Goal: Task Accomplishment & Management: Manage account settings

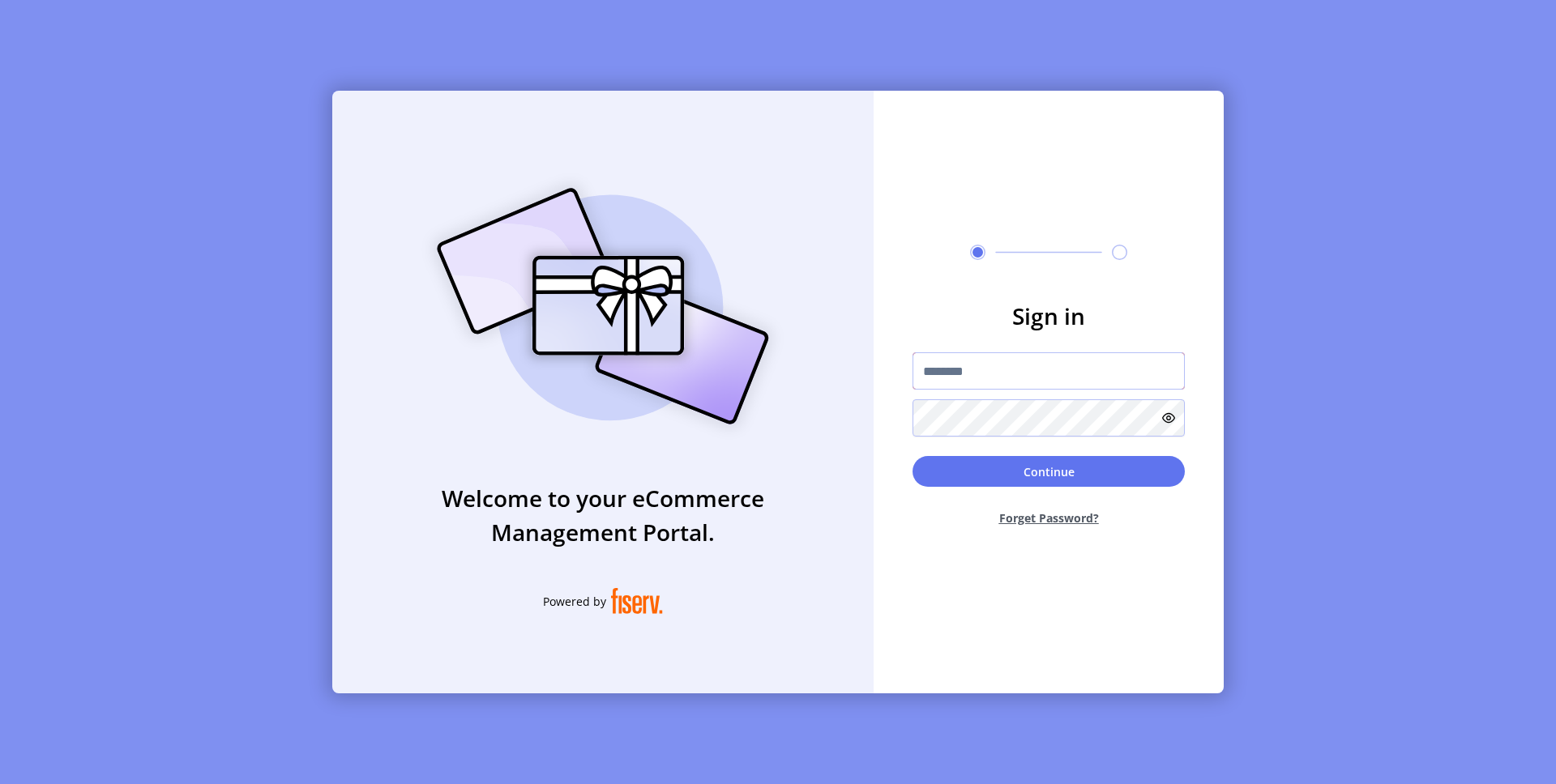
type input "**********"
click at [1070, 474] on button "Continue" at bounding box center [1048, 472] width 273 height 31
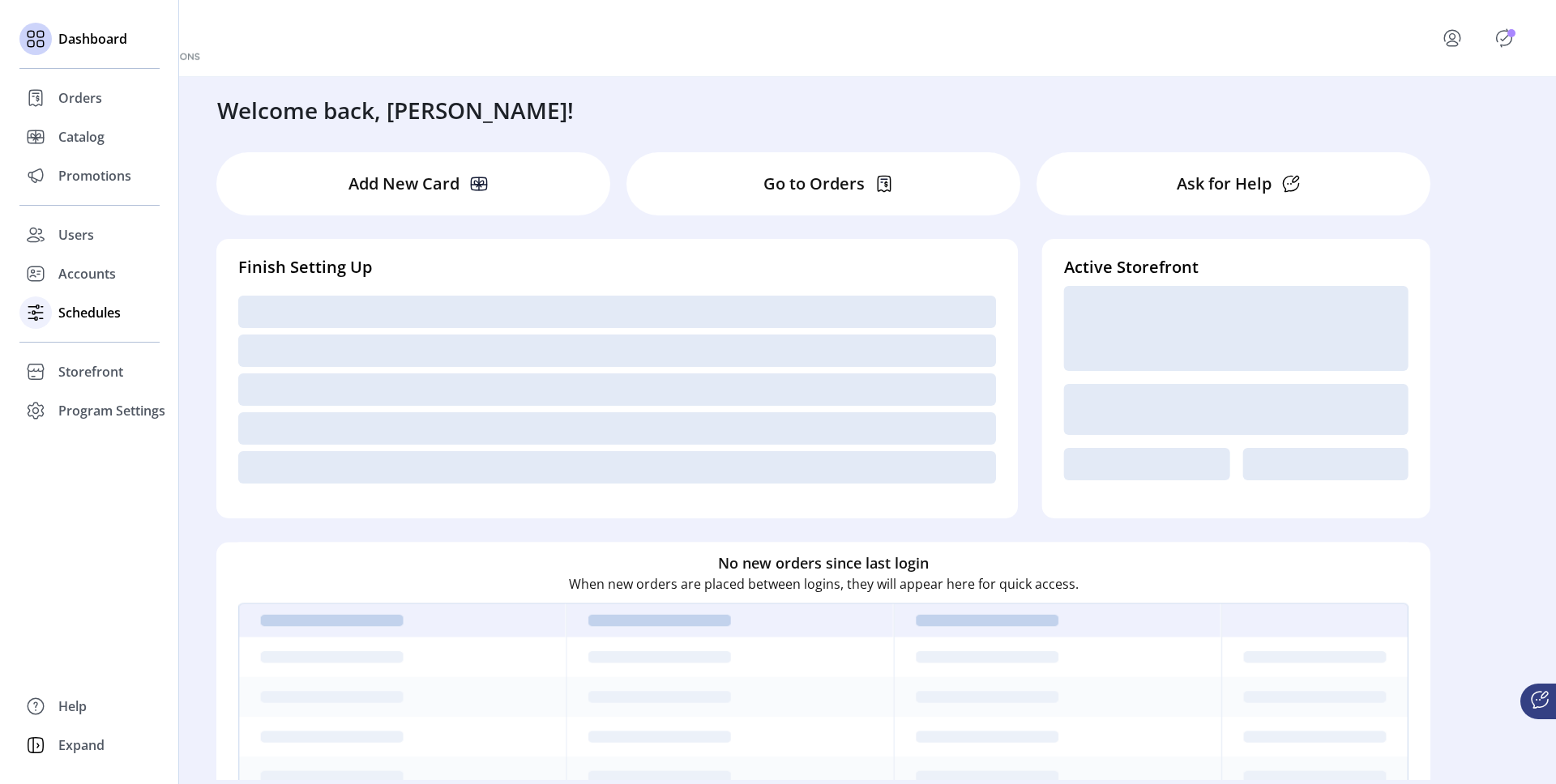
click at [71, 318] on span "Schedules" at bounding box center [89, 312] width 62 height 20
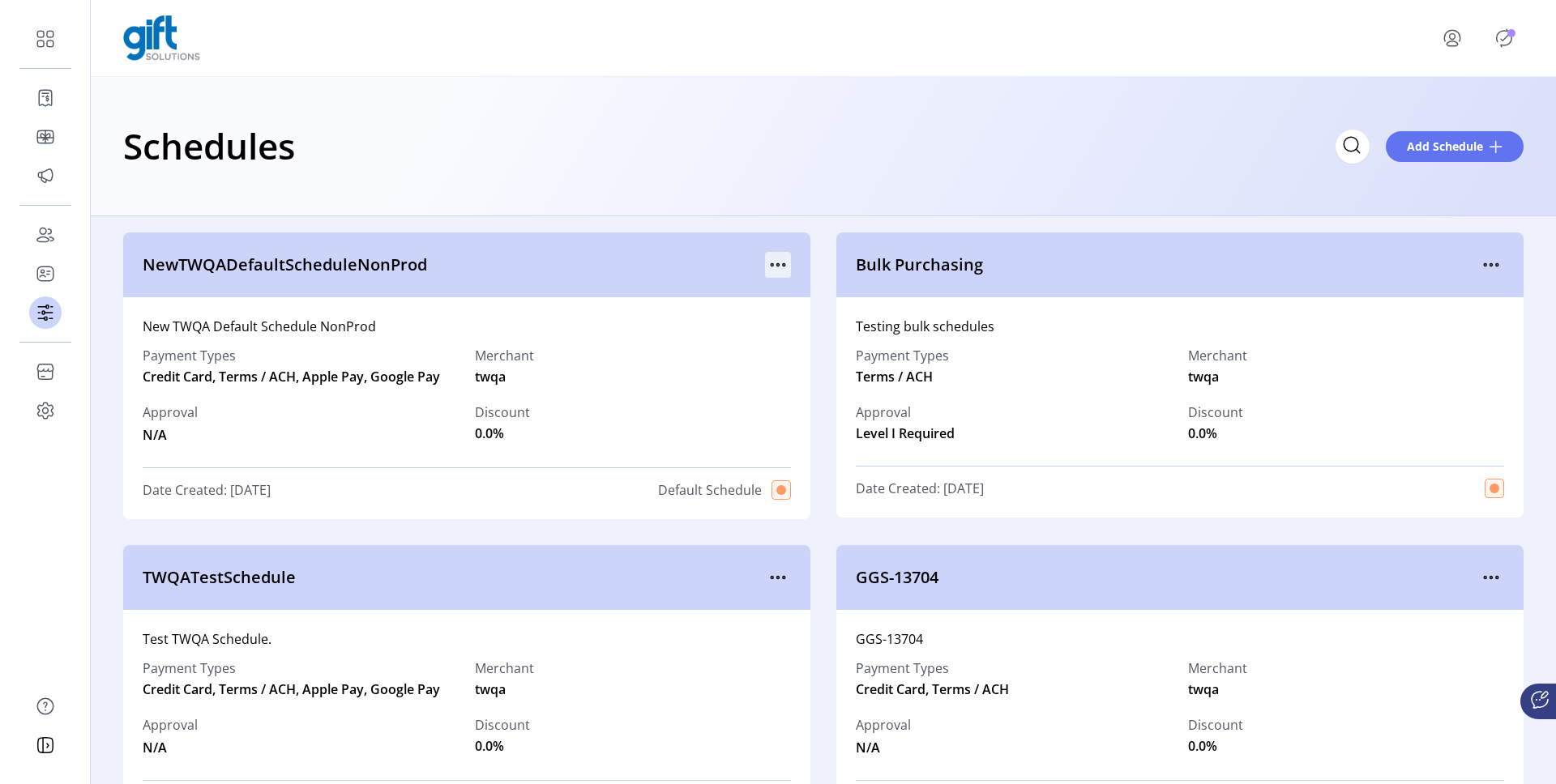
click at [777, 258] on icon "menu" at bounding box center [778, 265] width 26 height 26
click at [795, 298] on span "View Details" at bounding box center [841, 296] width 135 height 13
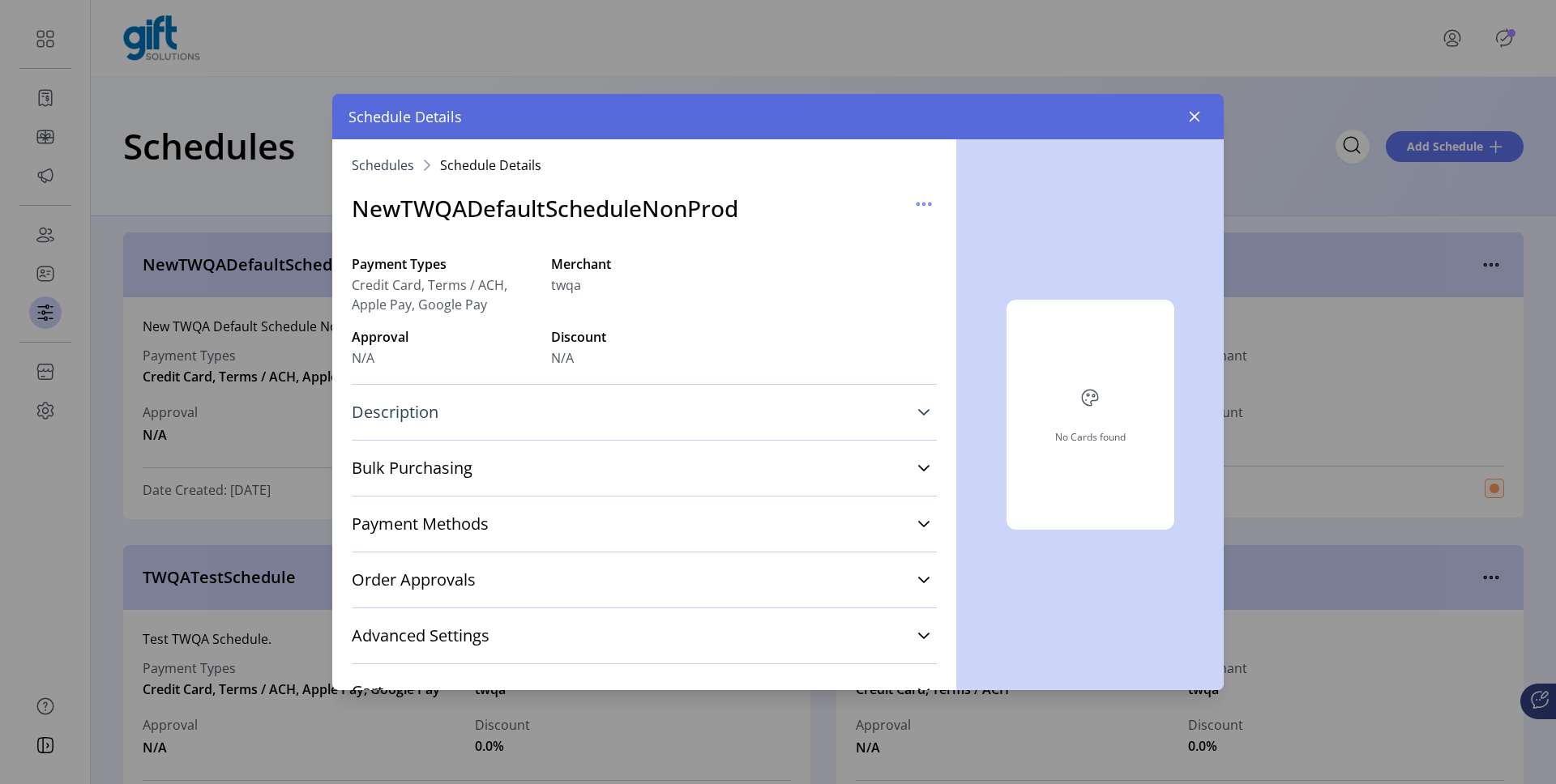
click at [852, 420] on link "Description" at bounding box center [644, 412] width 585 height 36
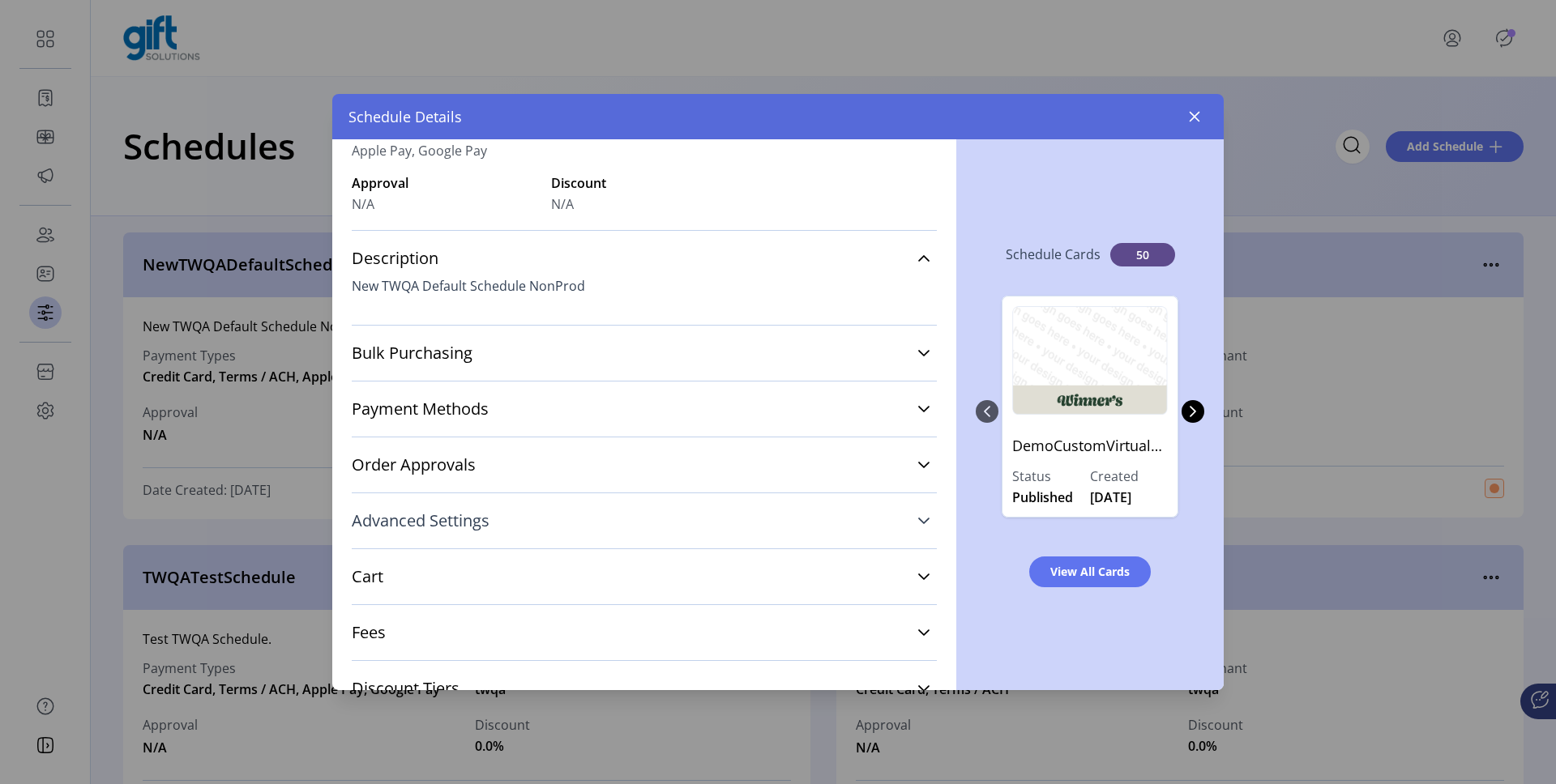
scroll to position [201, 0]
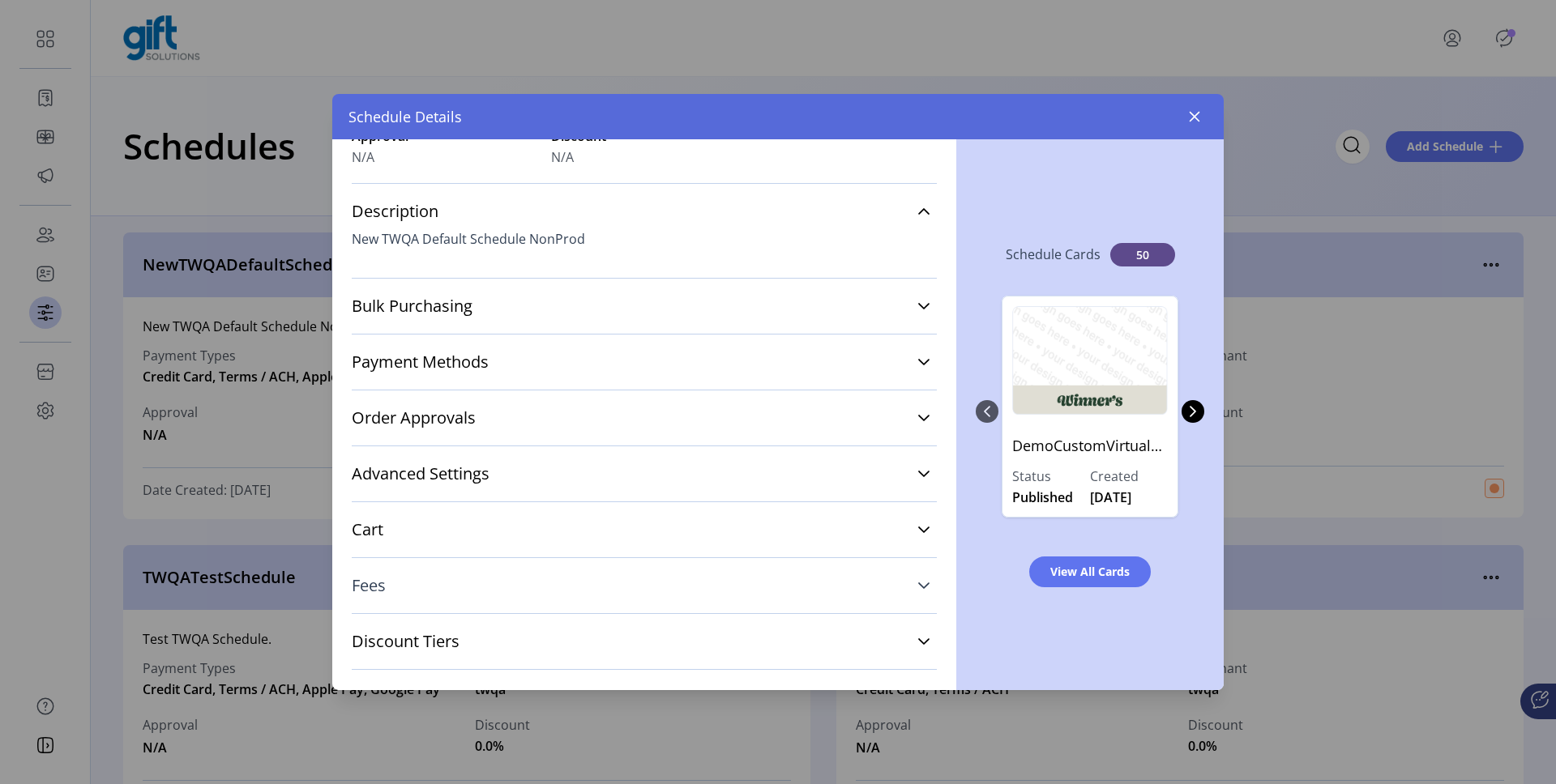
click at [697, 603] on link "Fees" at bounding box center [644, 586] width 585 height 36
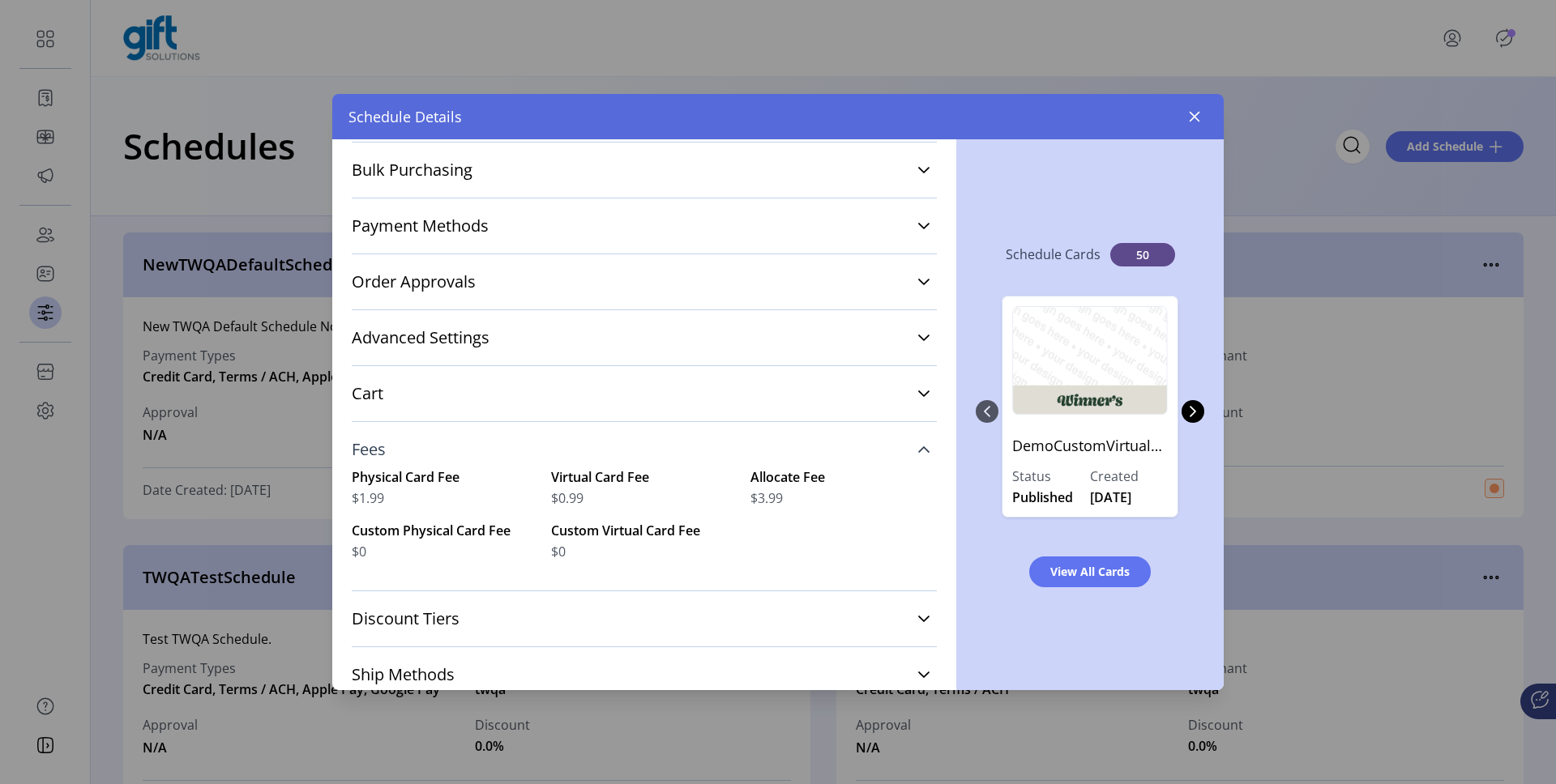
scroll to position [334, 0]
click at [1196, 114] on icon "button" at bounding box center [1195, 117] width 10 height 10
